Goal: Task Accomplishment & Management: Manage account settings

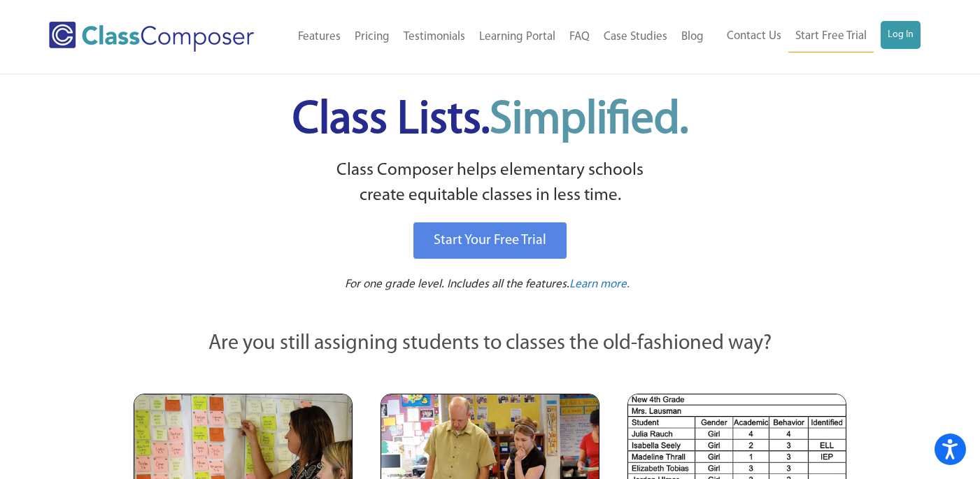
click at [905, 50] on ul "Contact Us Start Free Trial Log In" at bounding box center [820, 36] width 201 height 31
click at [905, 37] on link "Log In" at bounding box center [901, 35] width 40 height 28
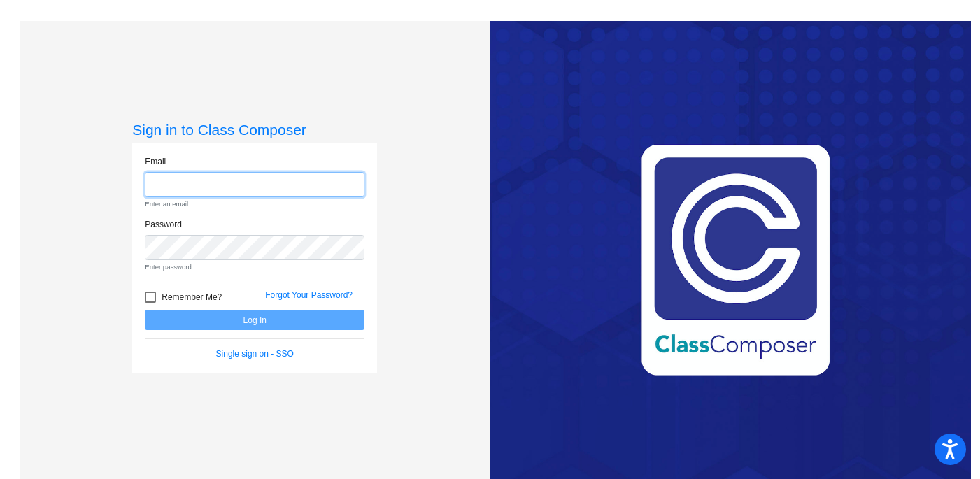
type input "[EMAIL_ADDRESS][DOMAIN_NAME]"
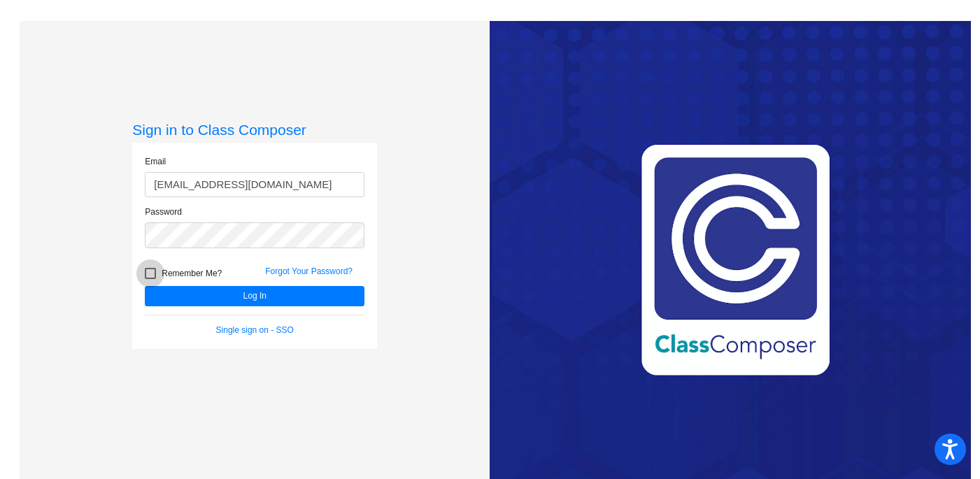
click at [150, 275] on div at bounding box center [150, 273] width 11 height 11
click at [150, 279] on input "Remember Me?" at bounding box center [150, 279] width 1 height 1
checkbox input "true"
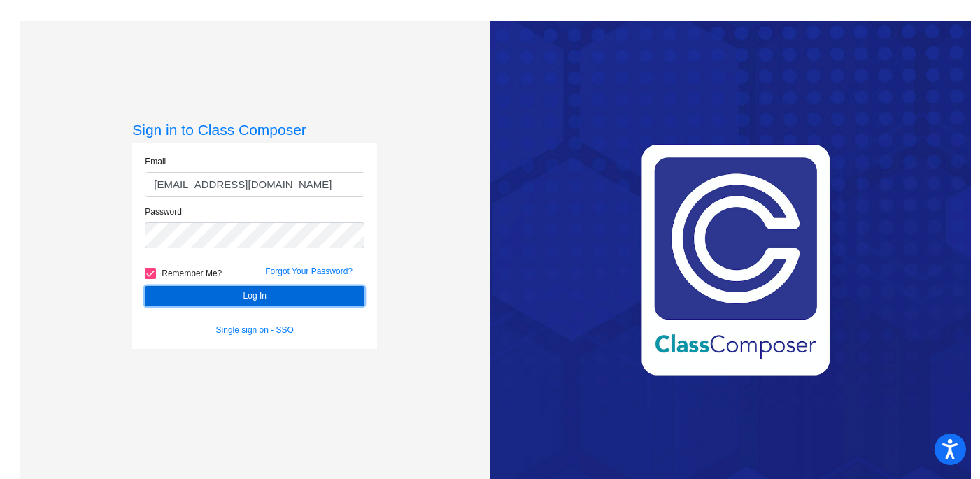
click at [292, 300] on button "Log In" at bounding box center [255, 296] width 220 height 20
